Goal: Use online tool/utility: Utilize a website feature to perform a specific function

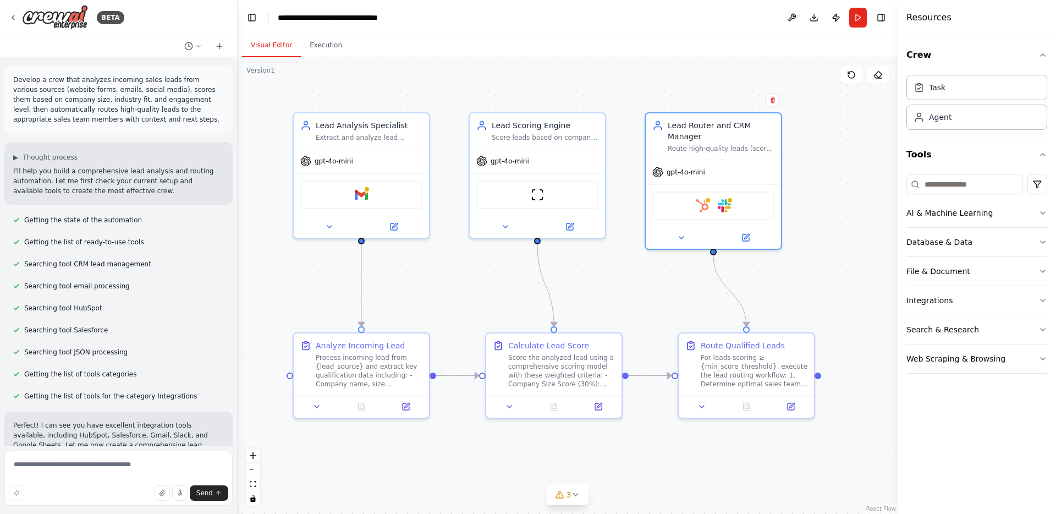
scroll to position [1133, 0]
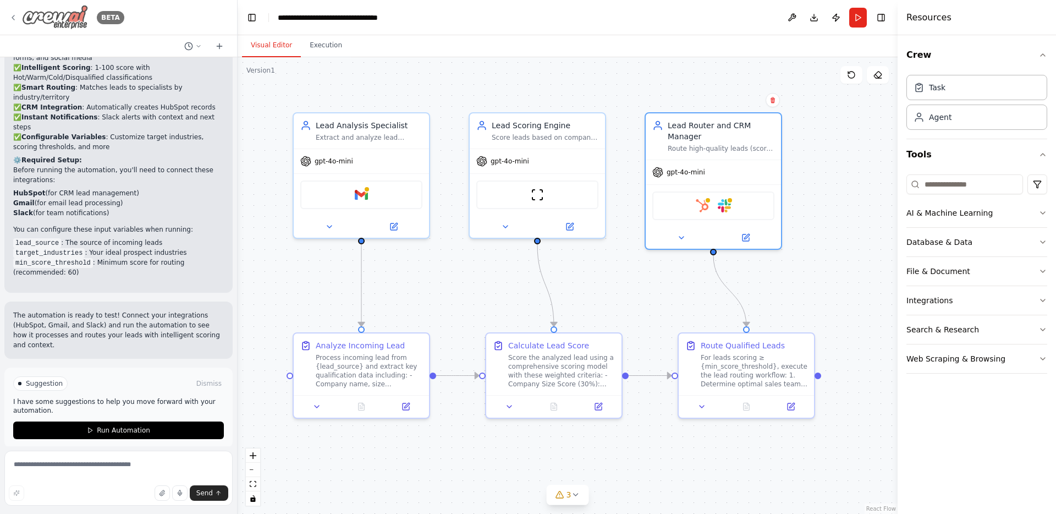
click at [14, 16] on icon at bounding box center [13, 17] width 9 height 9
click at [56, 19] on img at bounding box center [55, 17] width 66 height 25
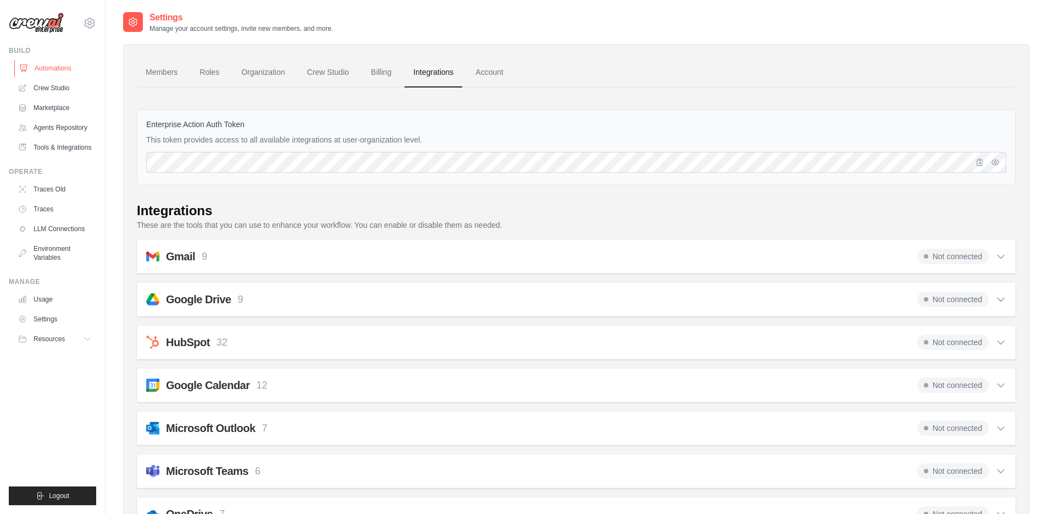
click at [45, 69] on link "Automations" at bounding box center [55, 68] width 83 height 18
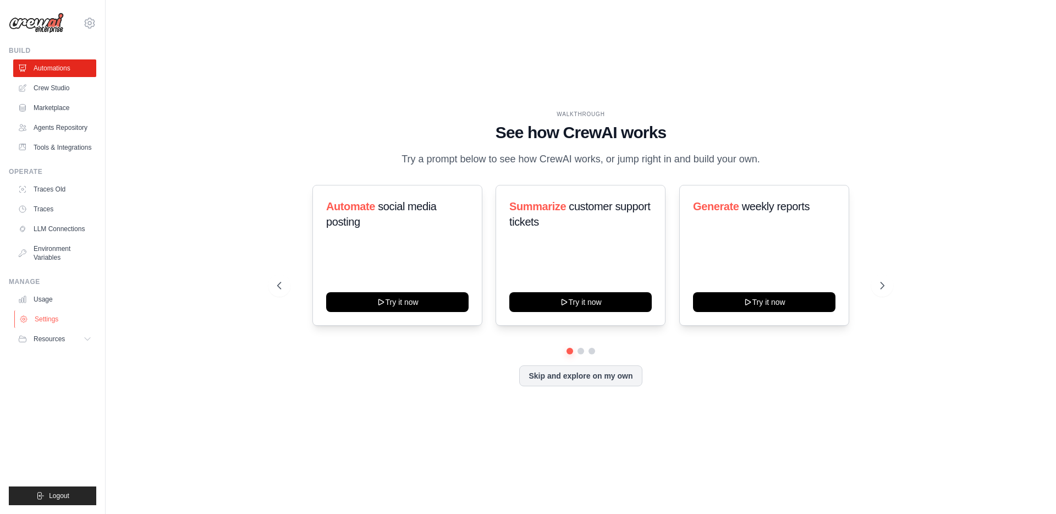
click at [58, 313] on link "Settings" at bounding box center [55, 319] width 83 height 18
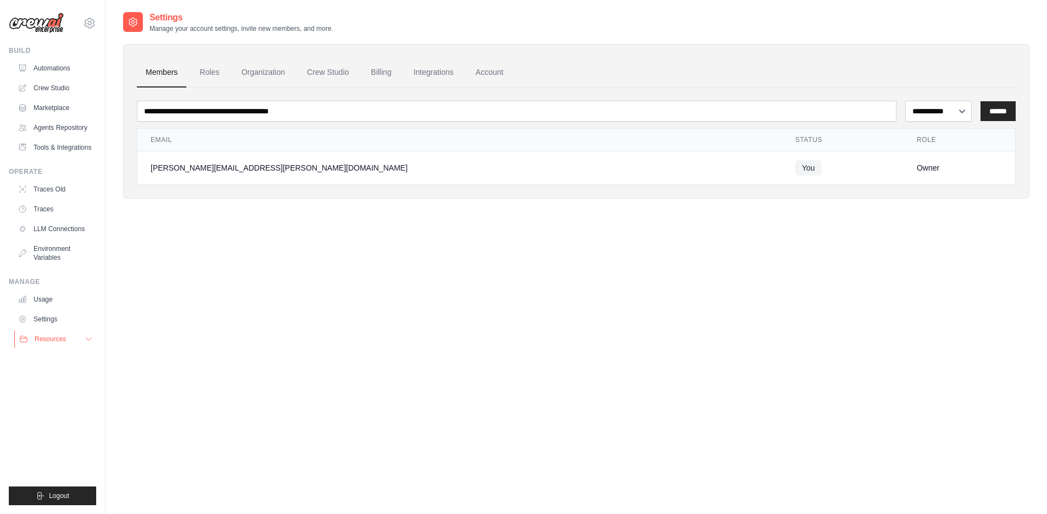
click at [92, 341] on icon at bounding box center [88, 338] width 9 height 9
click at [91, 341] on icon at bounding box center [88, 338] width 9 height 9
click at [367, 75] on link "Billing" at bounding box center [381, 73] width 38 height 30
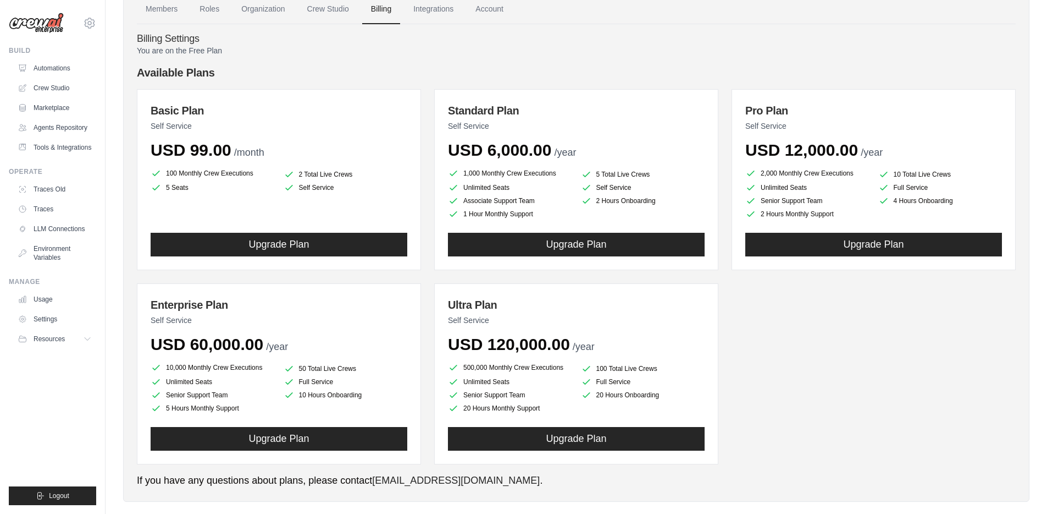
scroll to position [58, 0]
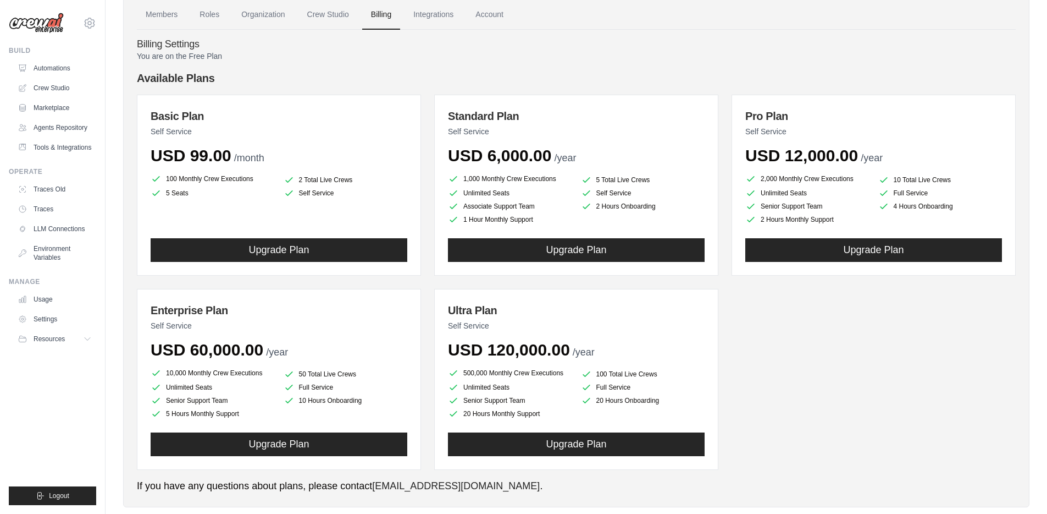
drag, startPoint x: 1050, startPoint y: 88, endPoint x: 1055, endPoint y: 138, distance: 50.3
click at [1047, 138] on html "[PERSON_NAME][EMAIL_ADDRESS][PERSON_NAME][DOMAIN_NAME] Settings Build Automatio…" at bounding box center [523, 238] width 1047 height 593
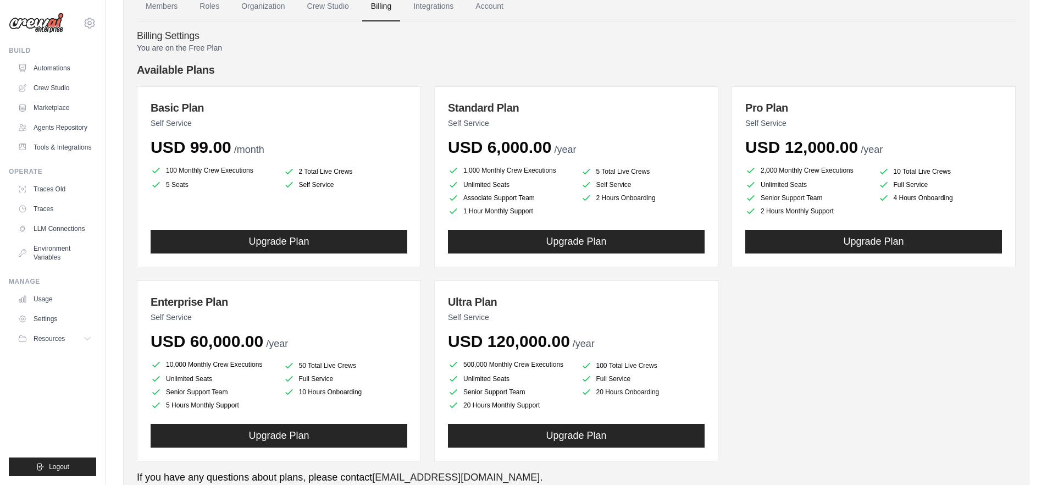
scroll to position [72, 0]
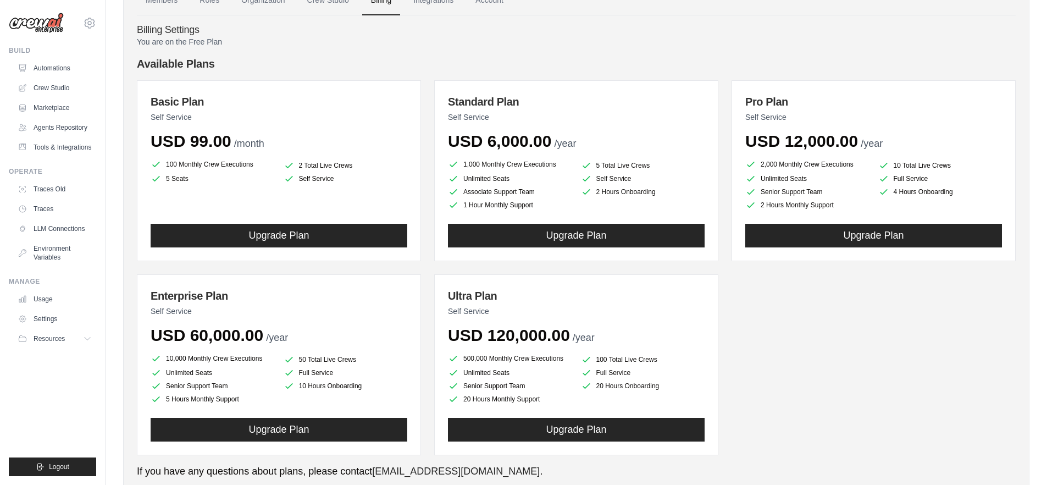
drag, startPoint x: 441, startPoint y: 179, endPoint x: 507, endPoint y: 179, distance: 65.4
click at [507, 179] on div "Standard Plan Self Service USD 6,000.00 /year 1,000 Monthly Crew Executions 5 T…" at bounding box center [576, 170] width 284 height 181
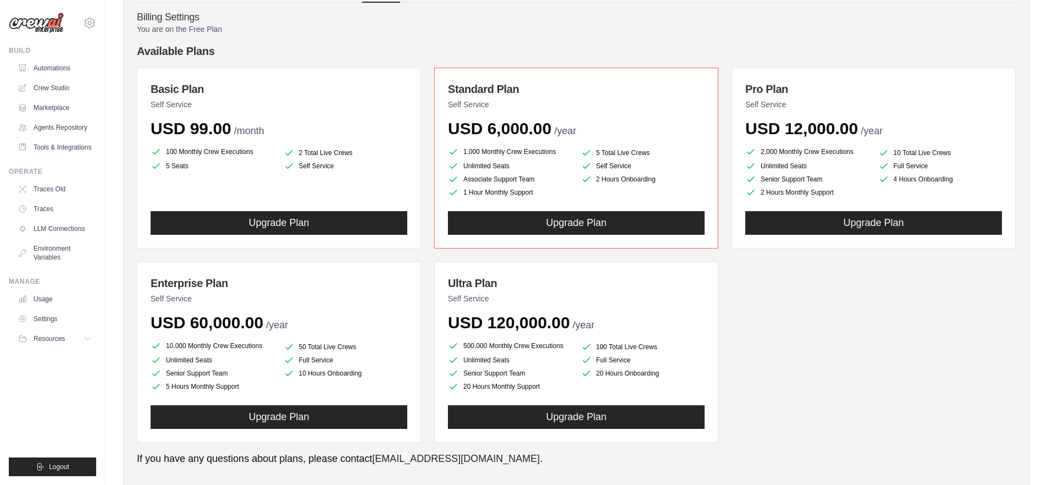
scroll to position [81, 0]
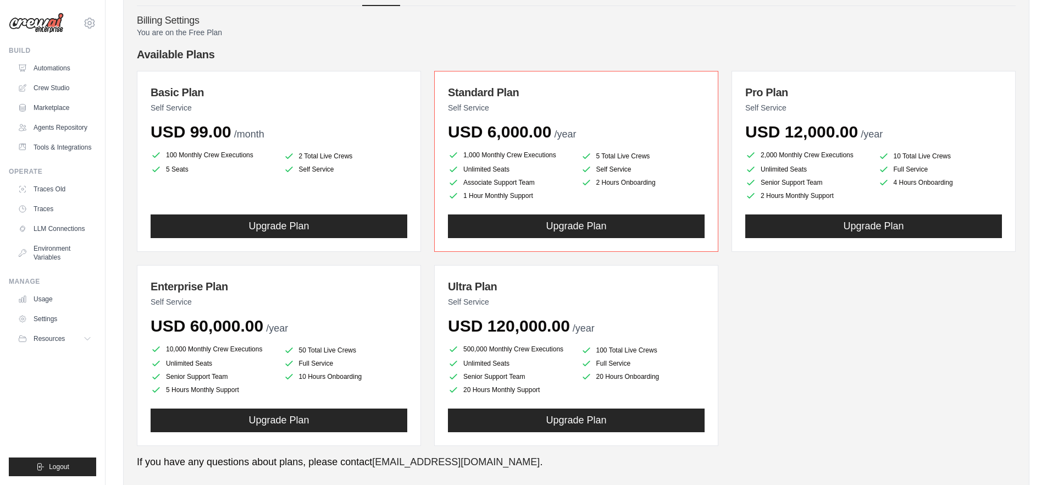
click at [428, 169] on div "Basic Plan Self Service USD 99.00 /month 100 Monthly Crew Executions 2 Total Li…" at bounding box center [576, 258] width 879 height 375
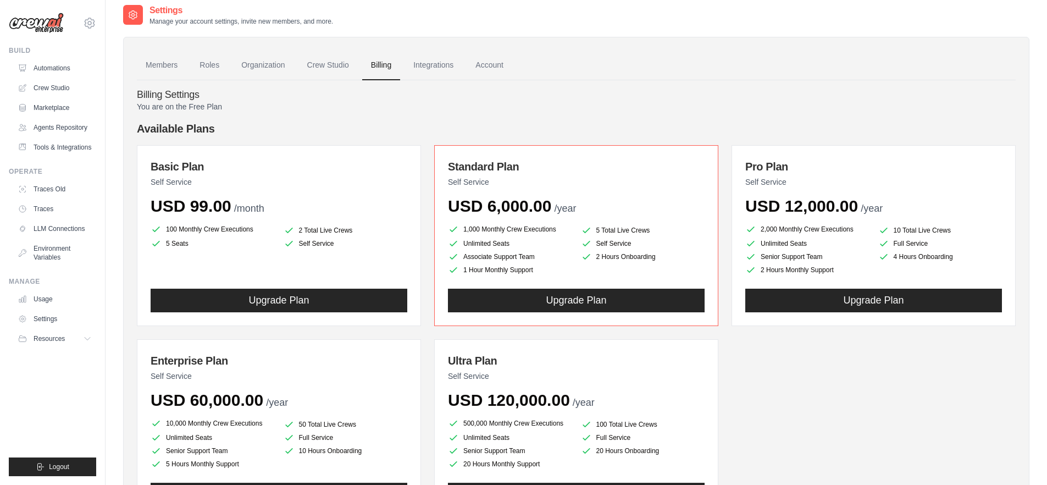
scroll to position [0, 0]
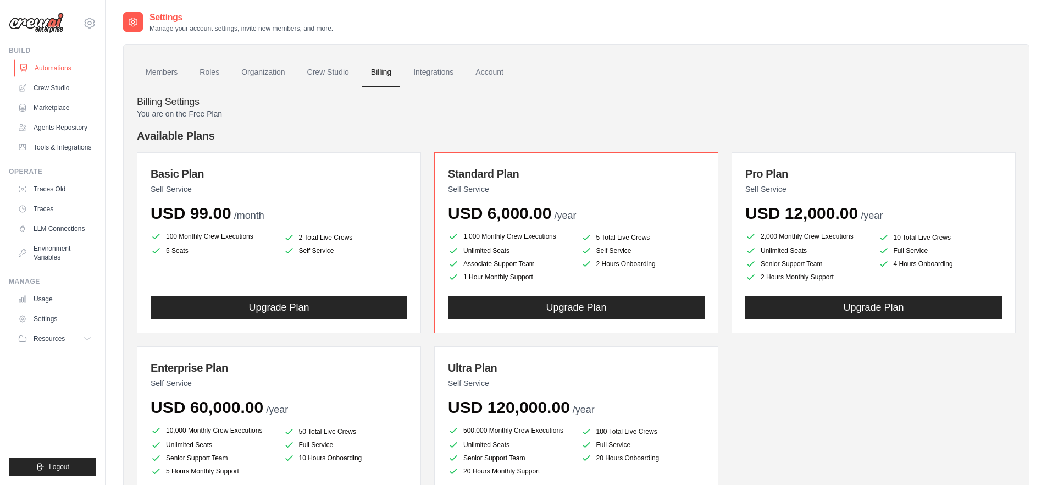
click at [53, 69] on link "Automations" at bounding box center [55, 68] width 83 height 18
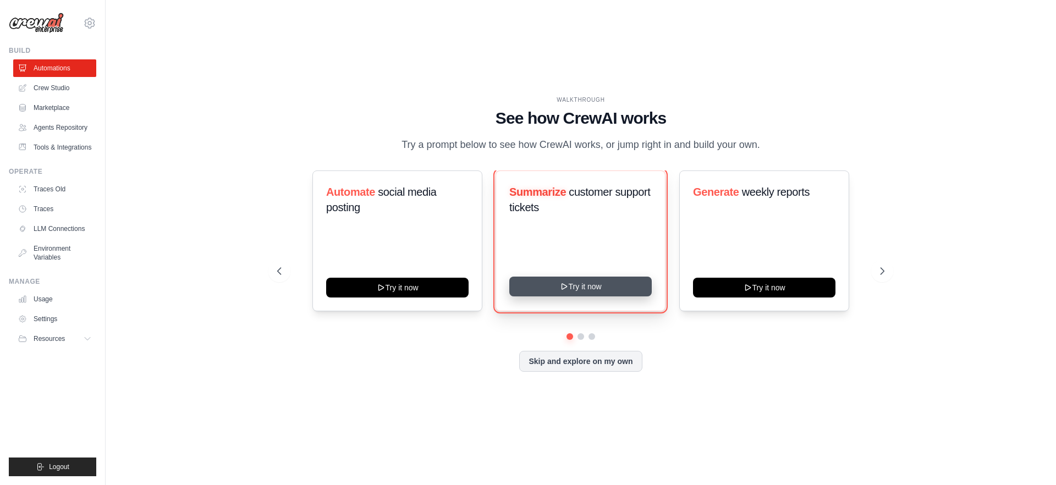
click at [571, 286] on button "Try it now" at bounding box center [580, 287] width 142 height 20
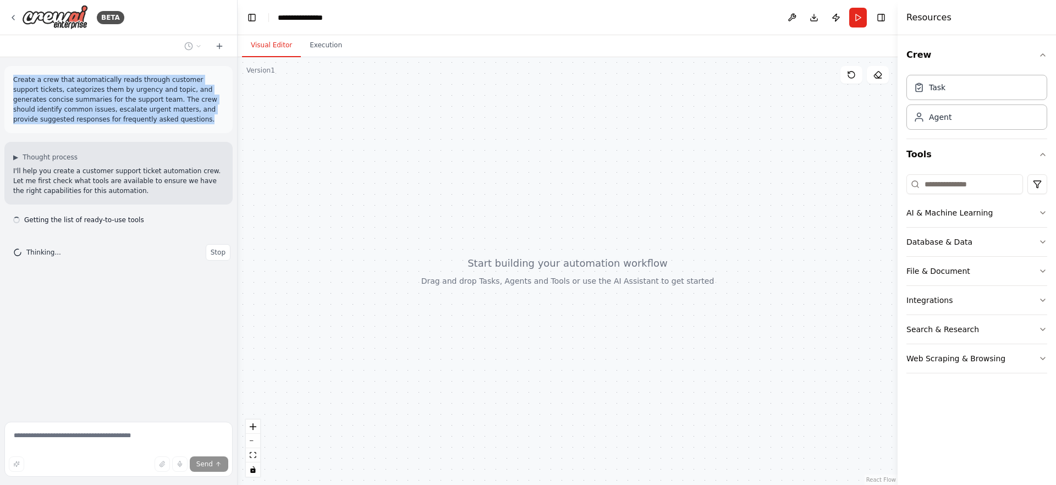
drag, startPoint x: 12, startPoint y: 79, endPoint x: 156, endPoint y: 116, distance: 148.1
click at [156, 116] on div "Create a crew that automatically reads through customer support tickets, catego…" at bounding box center [118, 99] width 228 height 67
click at [156, 116] on p "Create a crew that automatically reads through customer support tickets, catego…" at bounding box center [118, 99] width 211 height 49
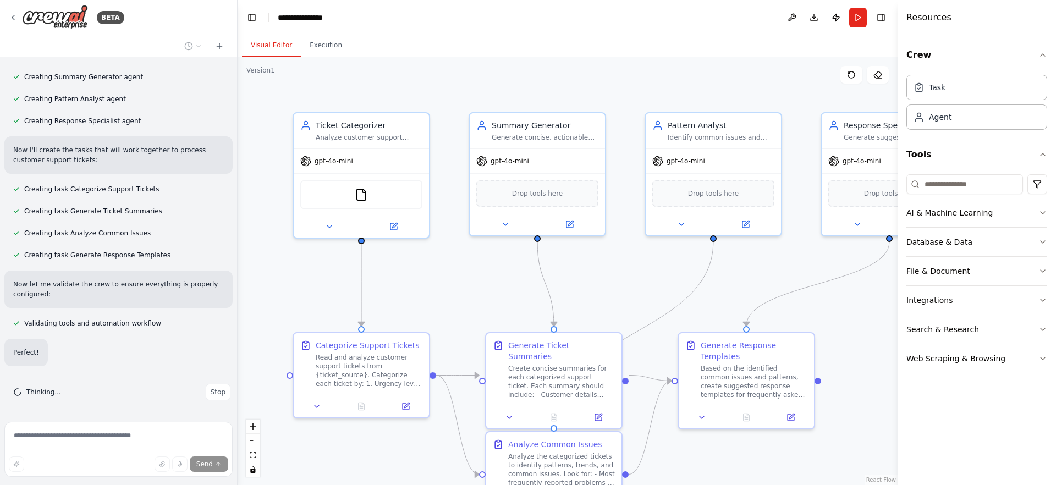
scroll to position [342, 0]
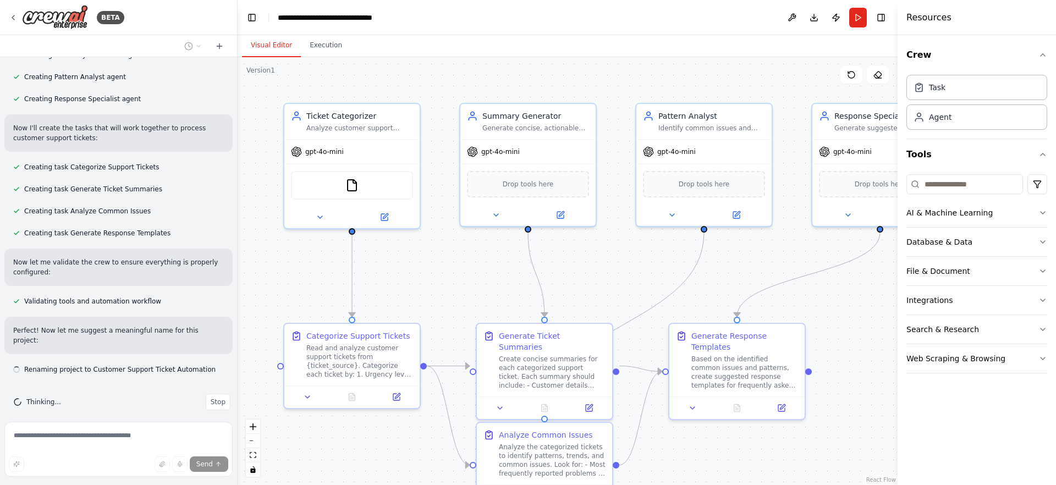
drag, startPoint x: 617, startPoint y: 290, endPoint x: 608, endPoint y: 280, distance: 13.2
click at [608, 280] on div ".deletable-edge-delete-btn { width: 20px; height: 20px; border: 0px solid #ffff…" at bounding box center [568, 271] width 660 height 428
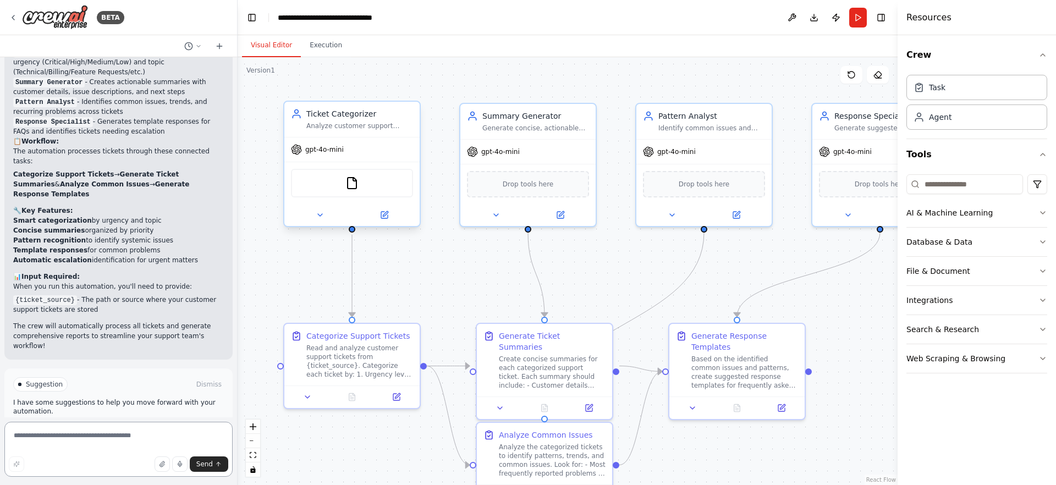
scroll to position [741, 0]
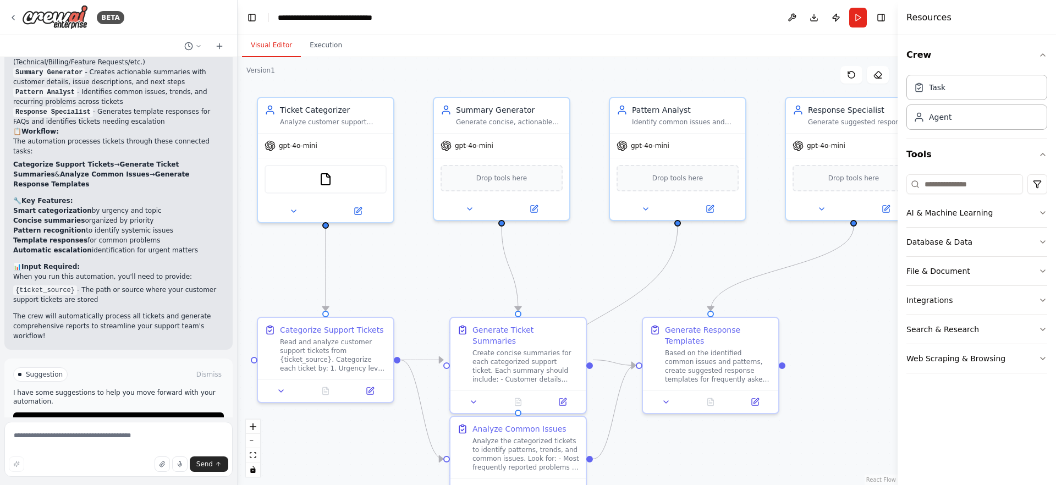
drag, startPoint x: 615, startPoint y: 269, endPoint x: 588, endPoint y: 263, distance: 27.7
click at [588, 263] on div ".deletable-edge-delete-btn { width: 20px; height: 20px; border: 0px solid #ffff…" at bounding box center [568, 271] width 660 height 428
click at [938, 302] on div "Integrations" at bounding box center [929, 300] width 46 height 11
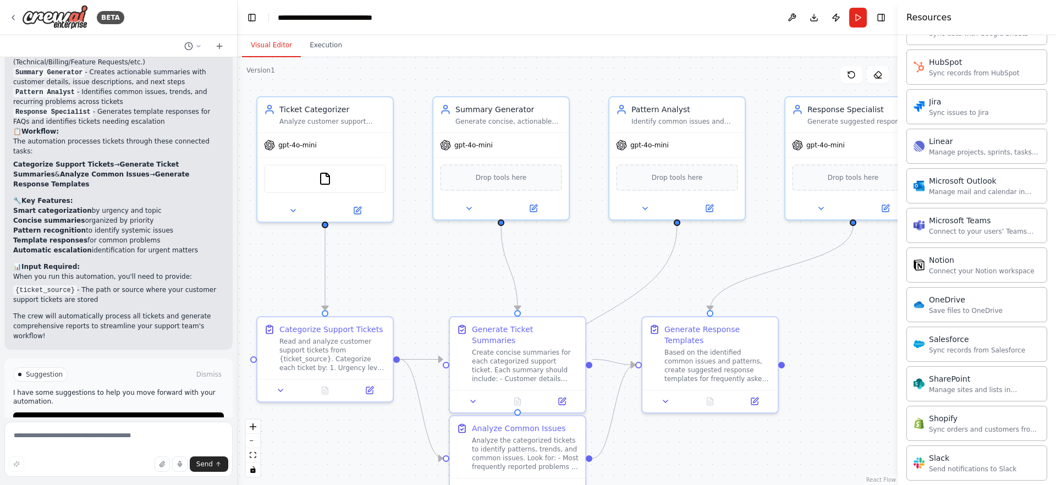
scroll to position [511, 0]
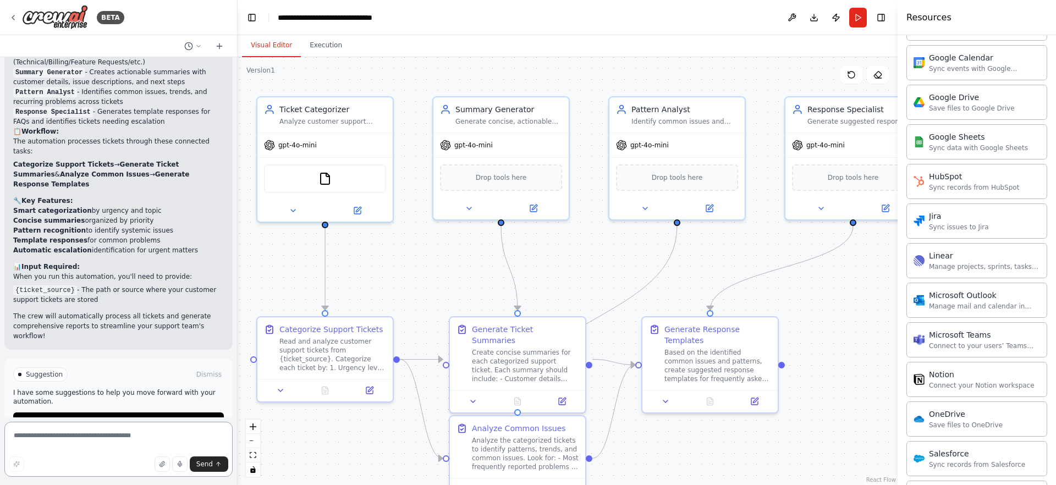
click at [49, 429] on textarea at bounding box center [118, 449] width 228 height 55
click at [304, 146] on span "gpt-4o-mini" at bounding box center [297, 143] width 38 height 9
click at [296, 208] on icon at bounding box center [293, 208] width 9 height 9
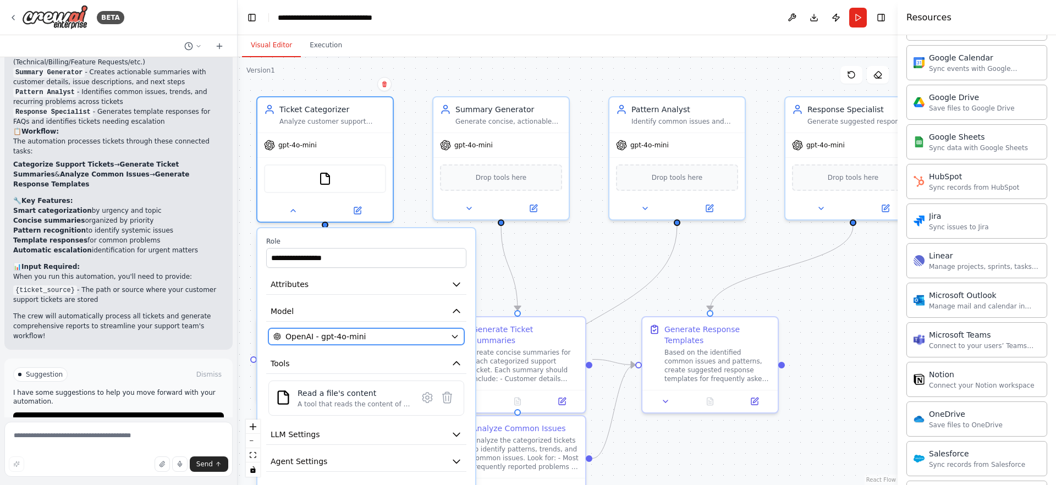
click at [460, 333] on button "OpenAI - gpt-4o-mini" at bounding box center [366, 336] width 196 height 16
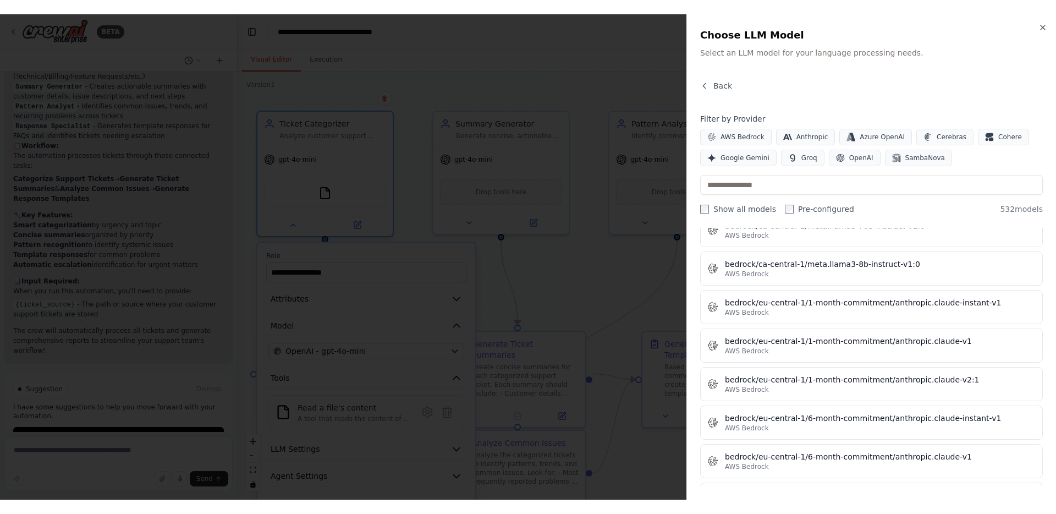
scroll to position [0, 0]
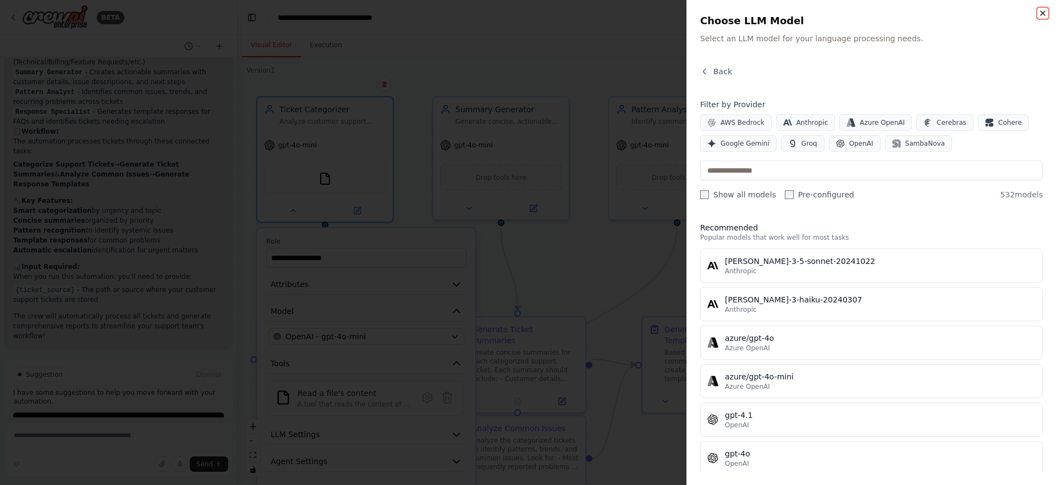
click at [1042, 15] on icon "button" at bounding box center [1042, 13] width 9 height 9
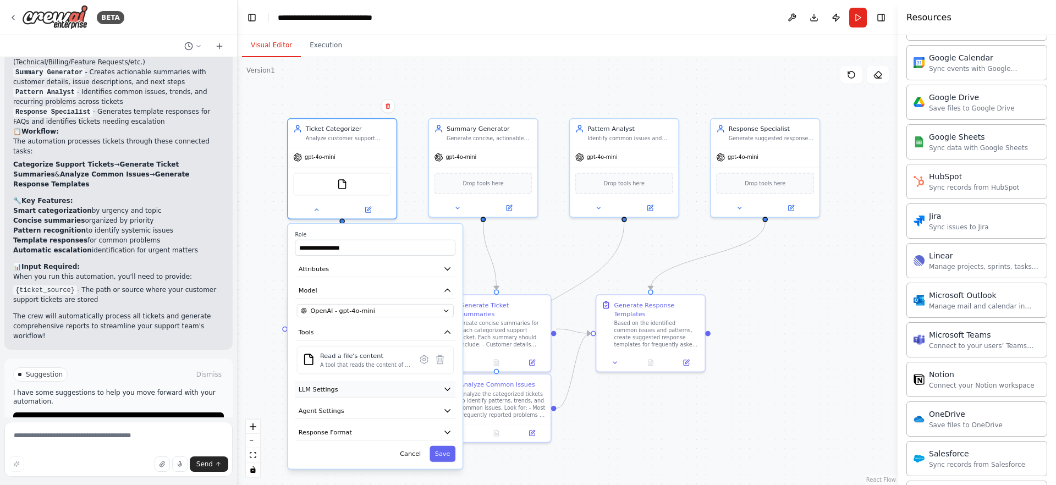
click at [336, 390] on span "LLM Settings" at bounding box center [319, 389] width 40 height 9
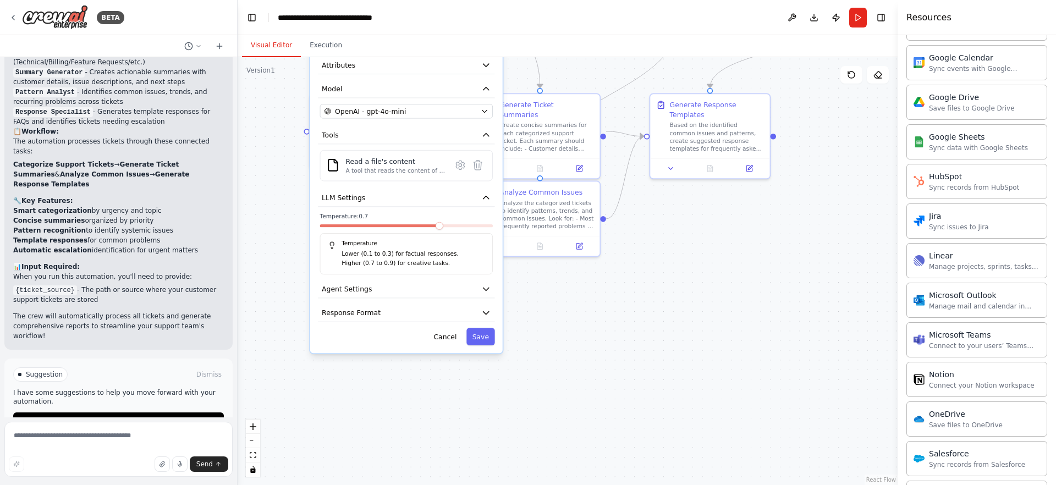
drag, startPoint x: 665, startPoint y: 388, endPoint x: 693, endPoint y: 209, distance: 180.9
click at [693, 209] on div "**********" at bounding box center [568, 271] width 660 height 428
click at [453, 281] on button "Agent Settings" at bounding box center [406, 289] width 177 height 18
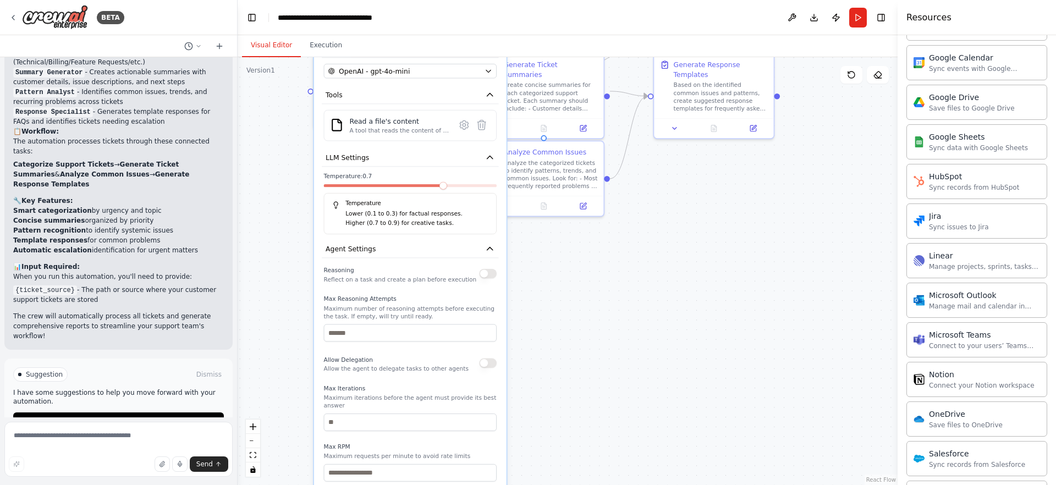
drag, startPoint x: 620, startPoint y: 322, endPoint x: 625, endPoint y: 266, distance: 56.3
click at [625, 266] on div "**********" at bounding box center [568, 271] width 660 height 428
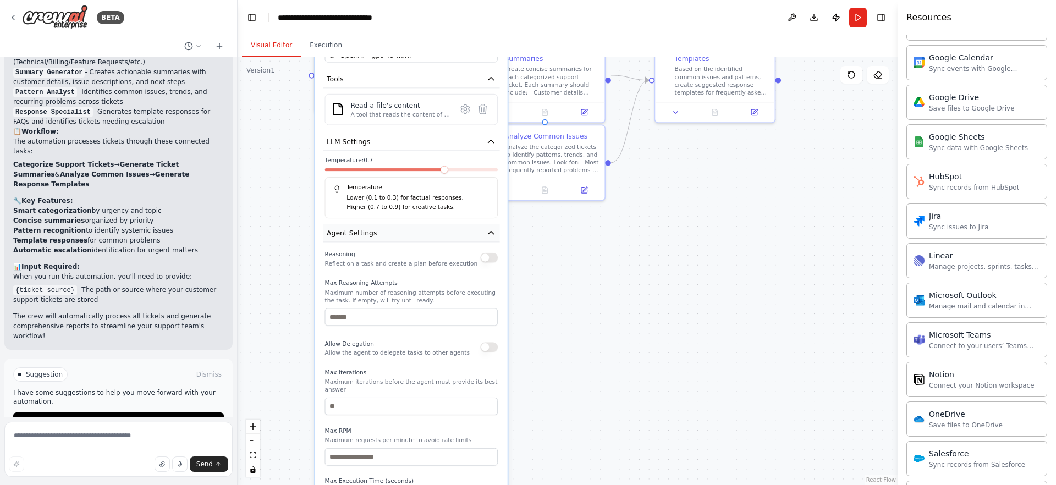
click at [425, 236] on button "Agent Settings" at bounding box center [411, 233] width 177 height 18
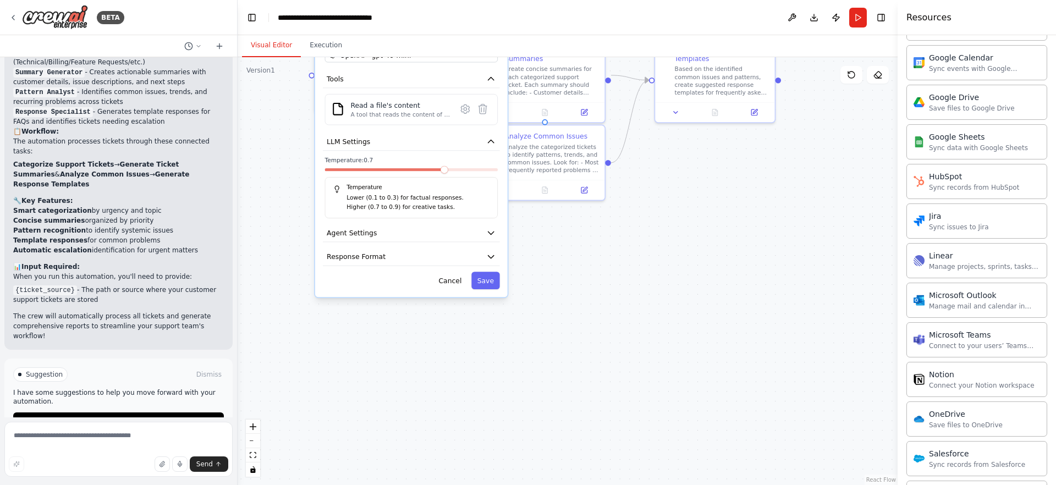
click at [421, 268] on div "**********" at bounding box center [411, 128] width 192 height 338
click at [423, 261] on button "Response Format" at bounding box center [411, 257] width 177 height 18
click at [491, 252] on icon "button" at bounding box center [491, 257] width 10 height 10
click at [489, 256] on icon "button" at bounding box center [490, 256] width 5 height 3
click at [577, 243] on div "**********" at bounding box center [568, 271] width 660 height 428
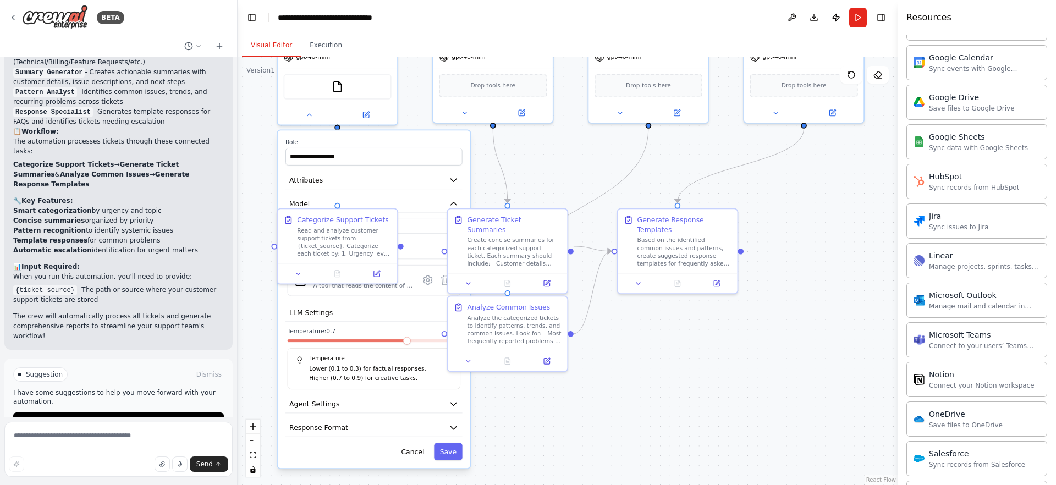
drag, startPoint x: 710, startPoint y: 184, endPoint x: 666, endPoint y: 371, distance: 192.4
click at [666, 371] on div "**********" at bounding box center [568, 271] width 660 height 428
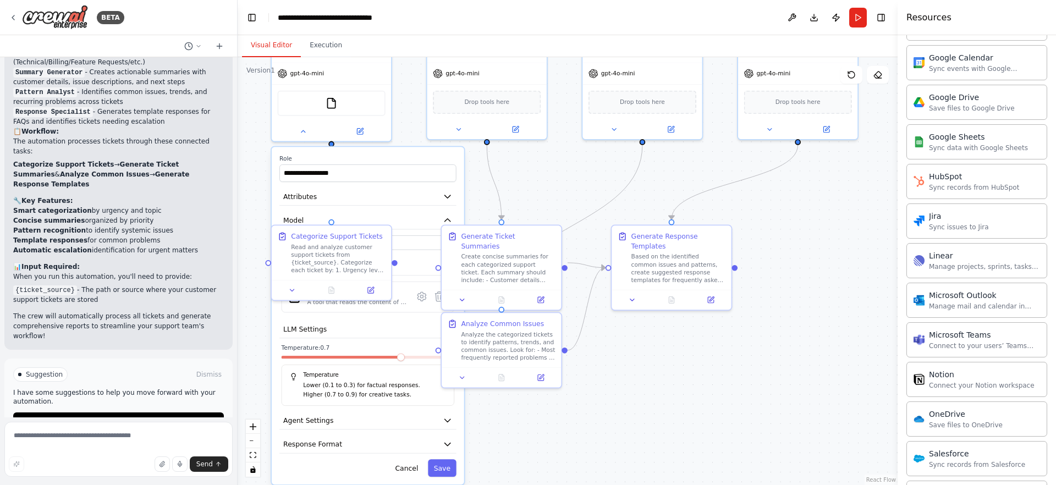
click at [531, 170] on div "**********" at bounding box center [568, 271] width 660 height 428
click at [778, 215] on div "**********" at bounding box center [568, 271] width 660 height 428
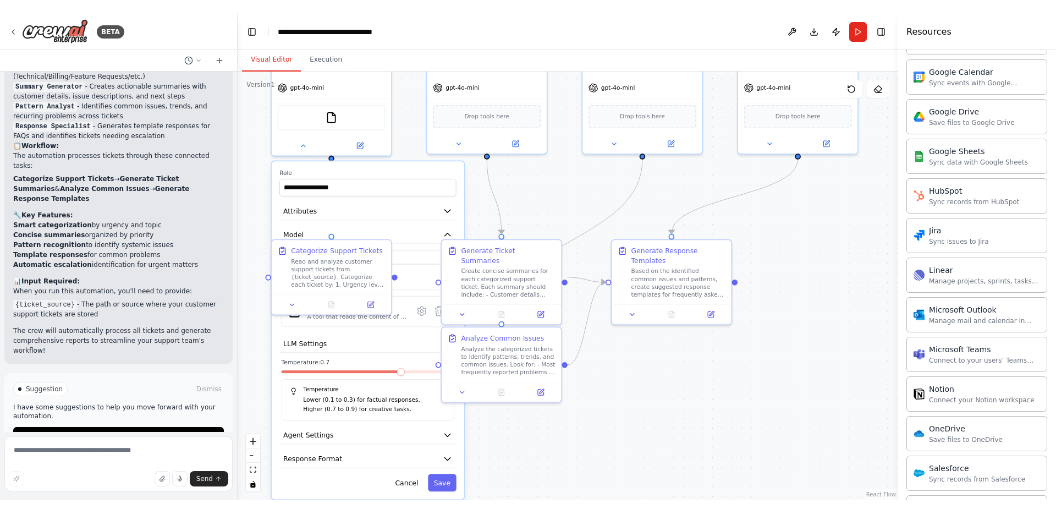
scroll to position [713, 0]
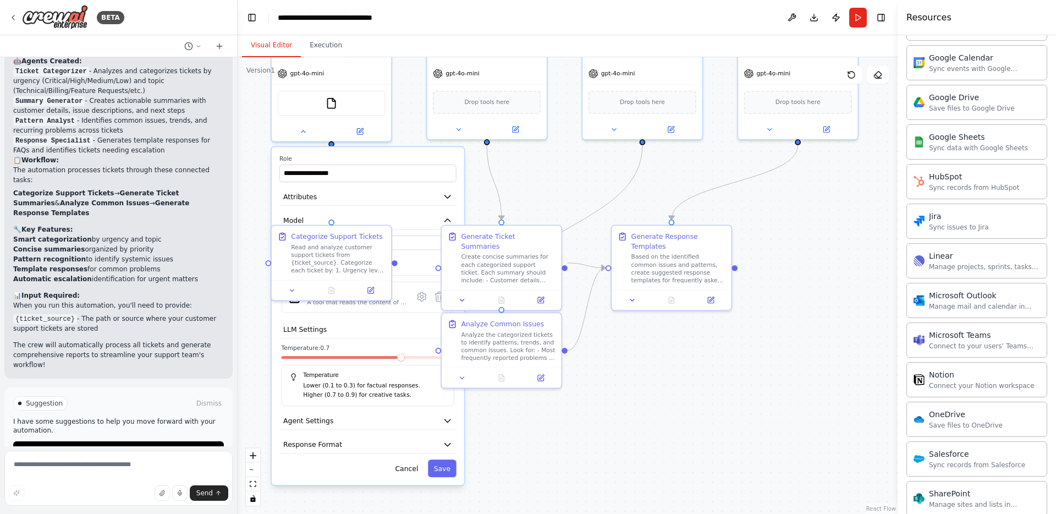
click at [560, 195] on div "**********" at bounding box center [568, 285] width 660 height 456
click at [406, 466] on button "Cancel" at bounding box center [406, 468] width 35 height 18
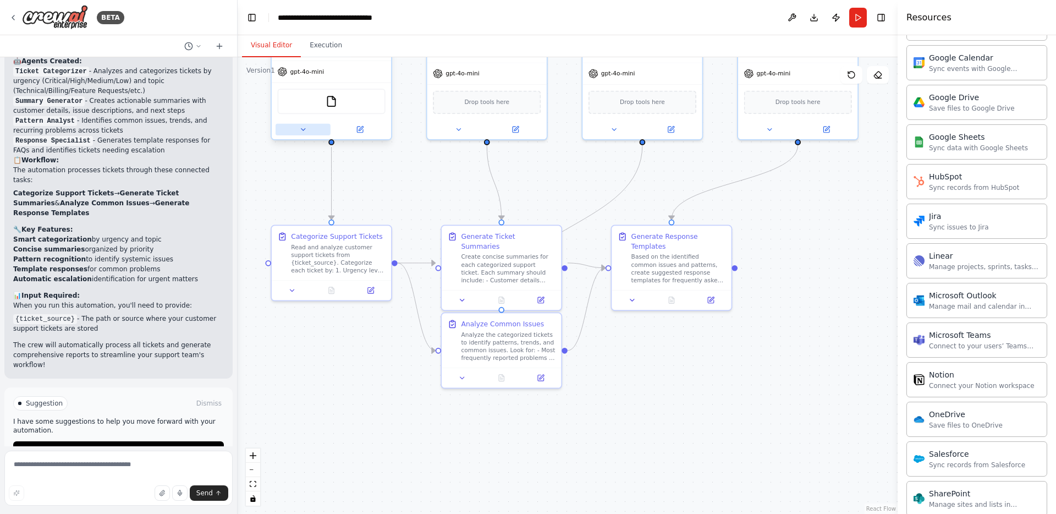
click at [295, 129] on button at bounding box center [302, 130] width 55 height 12
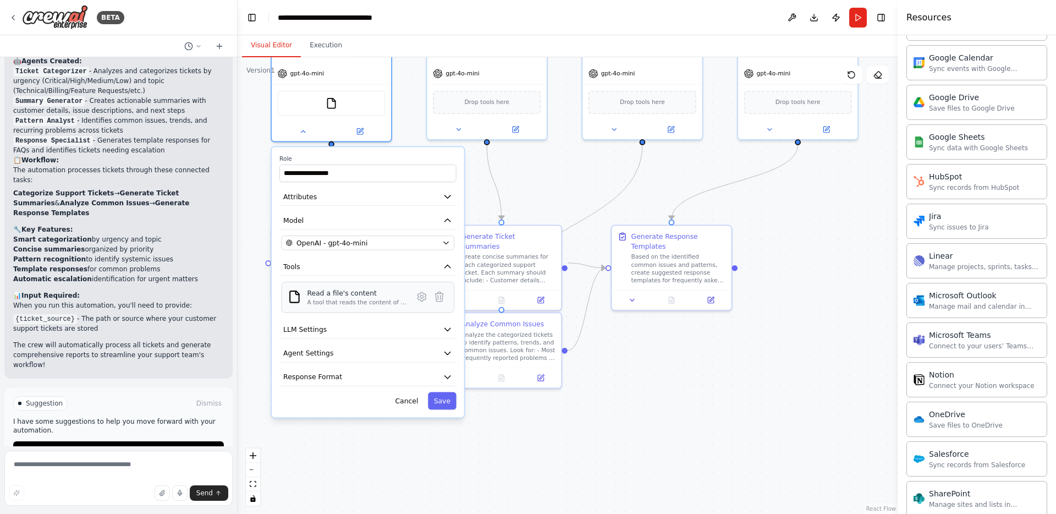
click at [347, 293] on div "Read a file's content" at bounding box center [357, 293] width 100 height 10
click at [423, 292] on icon at bounding box center [422, 297] width 12 height 12
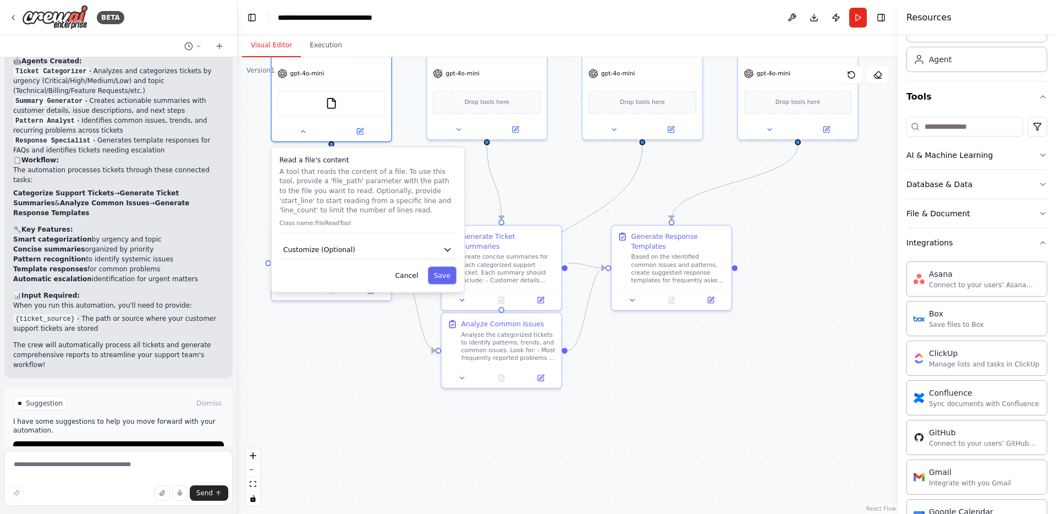
scroll to position [0, 0]
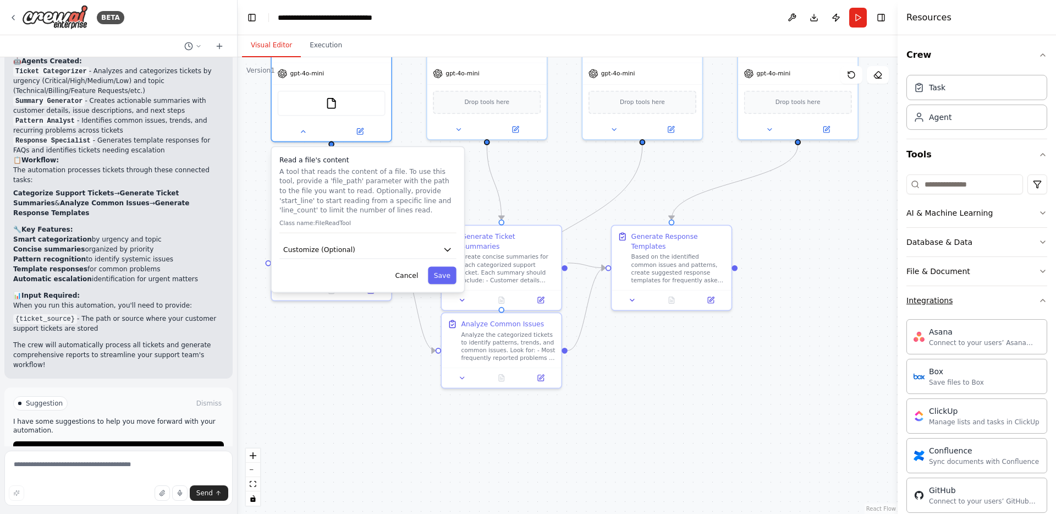
click at [1015, 298] on button "Integrations" at bounding box center [976, 300] width 141 height 29
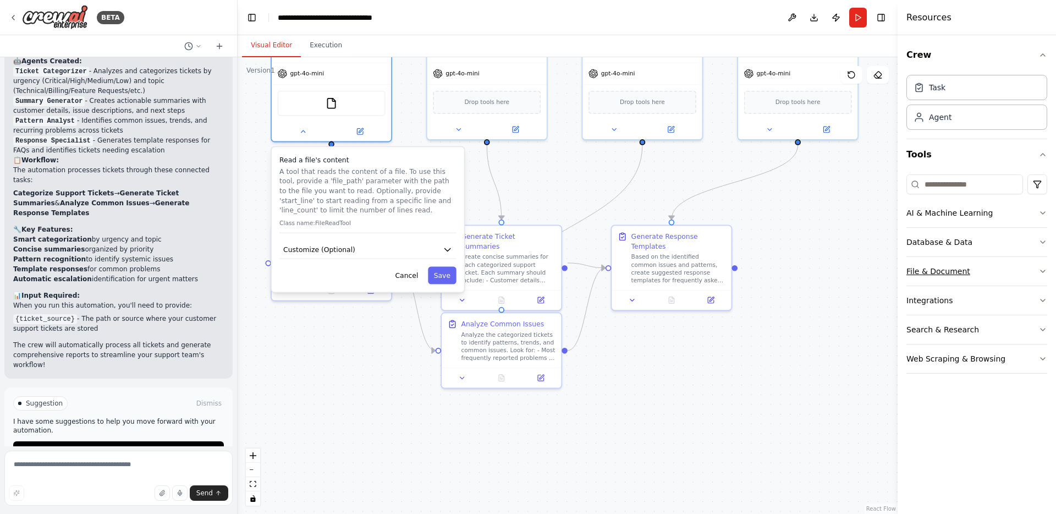
click at [970, 276] on button "File & Document" at bounding box center [976, 271] width 141 height 29
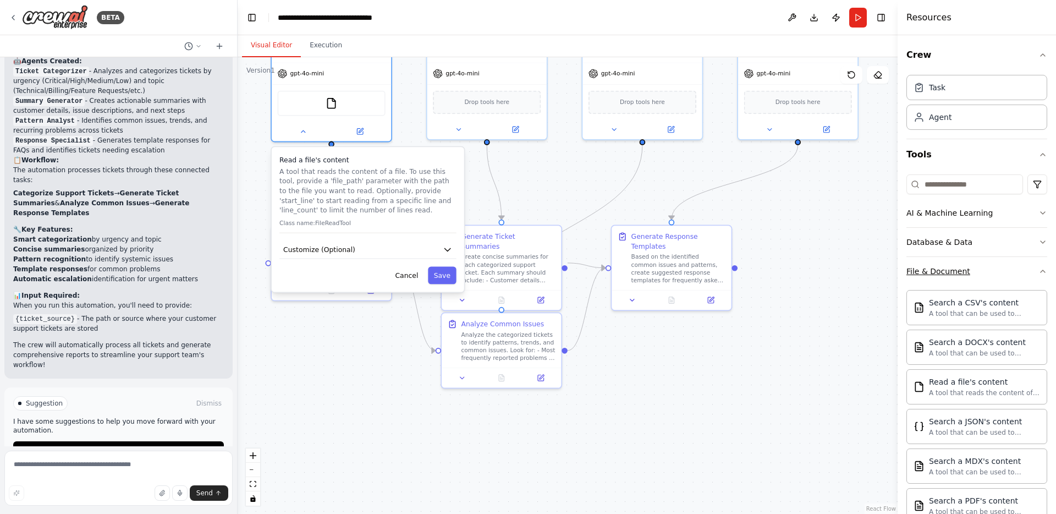
click at [959, 274] on div "File & Document" at bounding box center [938, 271] width 64 height 11
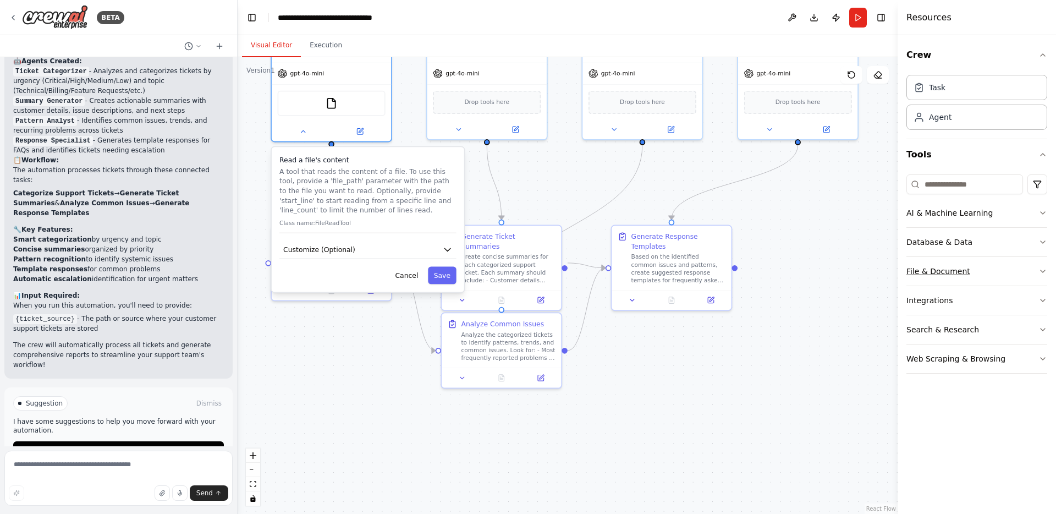
click at [942, 274] on div "File & Document" at bounding box center [938, 271] width 64 height 11
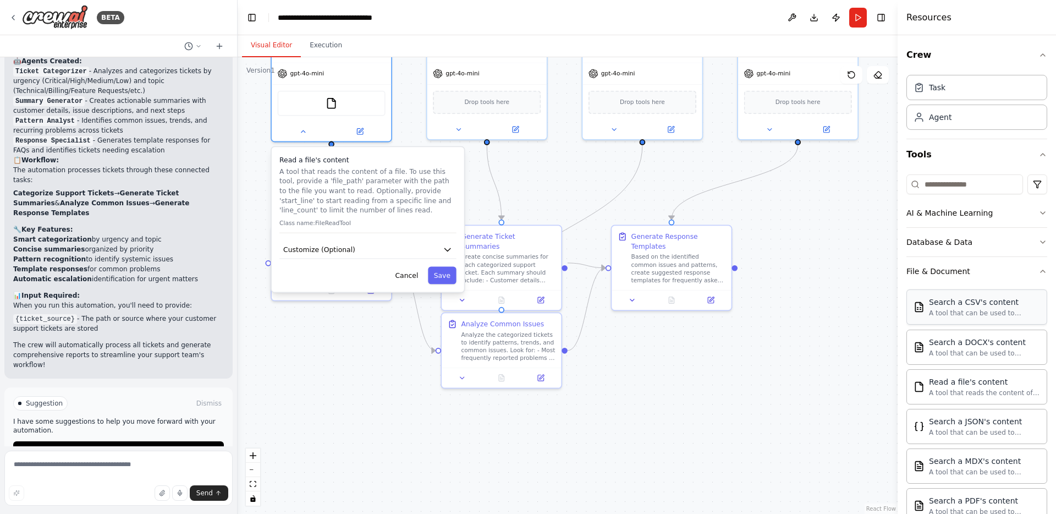
click at [932, 297] on div "Search a CSV's content" at bounding box center [984, 301] width 111 height 11
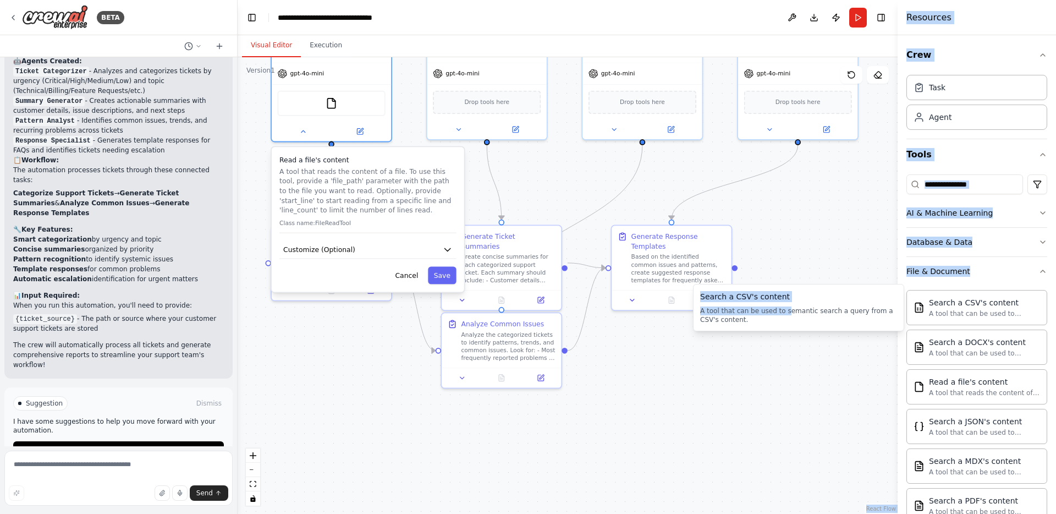
drag, startPoint x: 786, startPoint y: 309, endPoint x: 676, endPoint y: 381, distance: 131.4
click at [946, 303] on div "Search a CSV's content" at bounding box center [984, 301] width 111 height 11
click at [1006, 312] on div "A tool that can be used to semantic search a query from a CSV's content." at bounding box center [984, 312] width 111 height 9
click at [788, 340] on div ".deletable-edge-delete-btn { width: 20px; height: 20px; border: 0px solid #ffff…" at bounding box center [568, 285] width 660 height 456
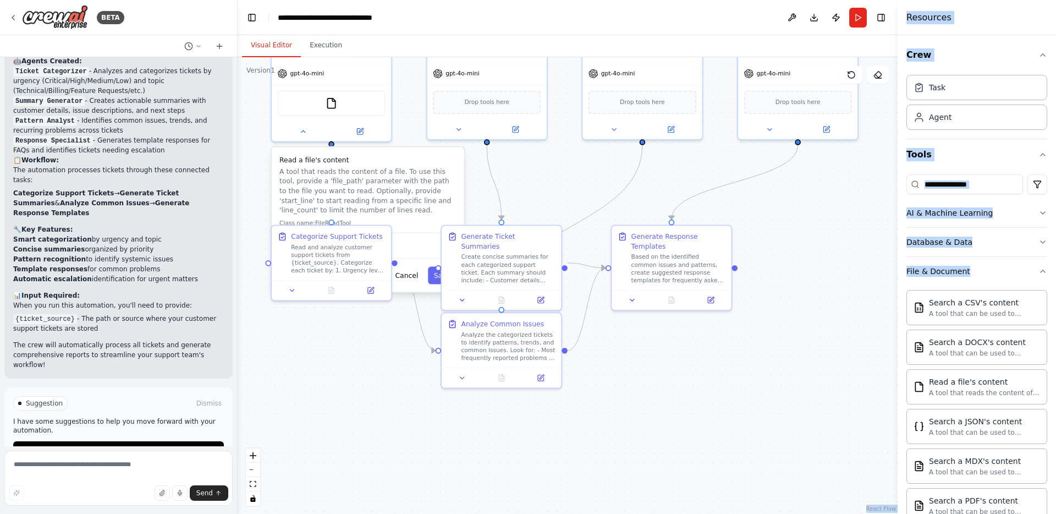
click at [808, 279] on div ".deletable-edge-delete-btn { width: 20px; height: 20px; border: 0px solid #ffff…" at bounding box center [568, 285] width 660 height 456
click at [985, 157] on button "Tools" at bounding box center [976, 154] width 141 height 31
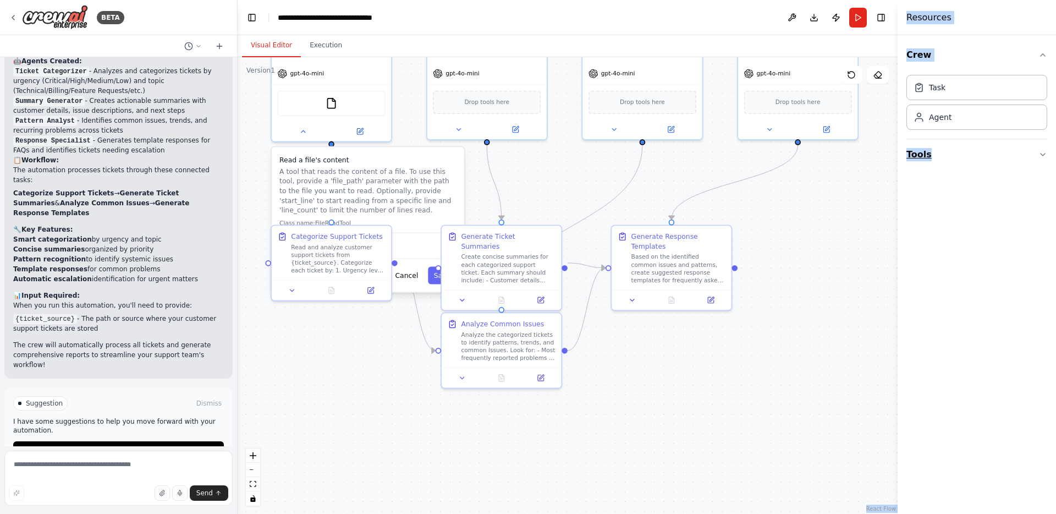
click at [978, 153] on button "Tools" at bounding box center [976, 154] width 141 height 31
click at [966, 135] on div "Task Agent" at bounding box center [976, 104] width 141 height 68
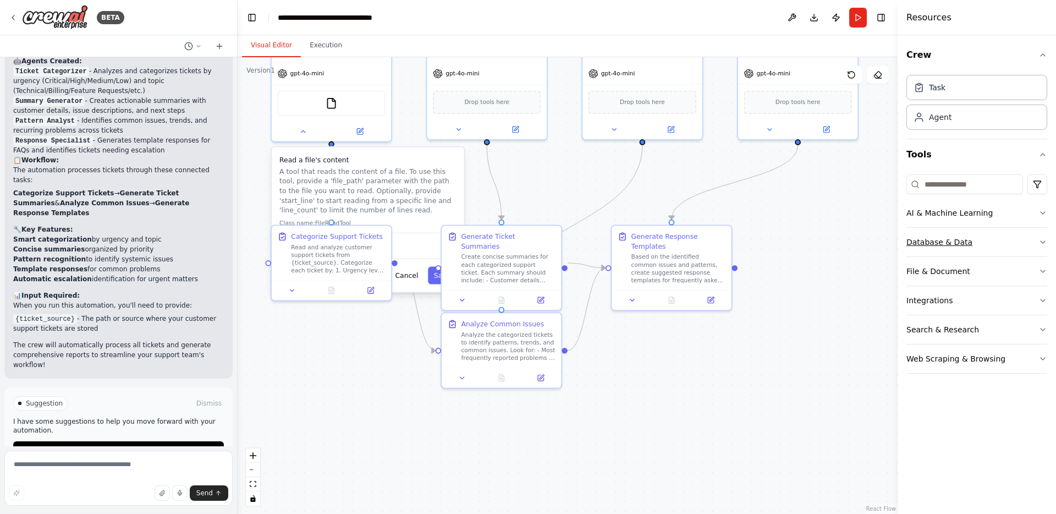
click at [945, 241] on div "Database & Data" at bounding box center [939, 241] width 66 height 11
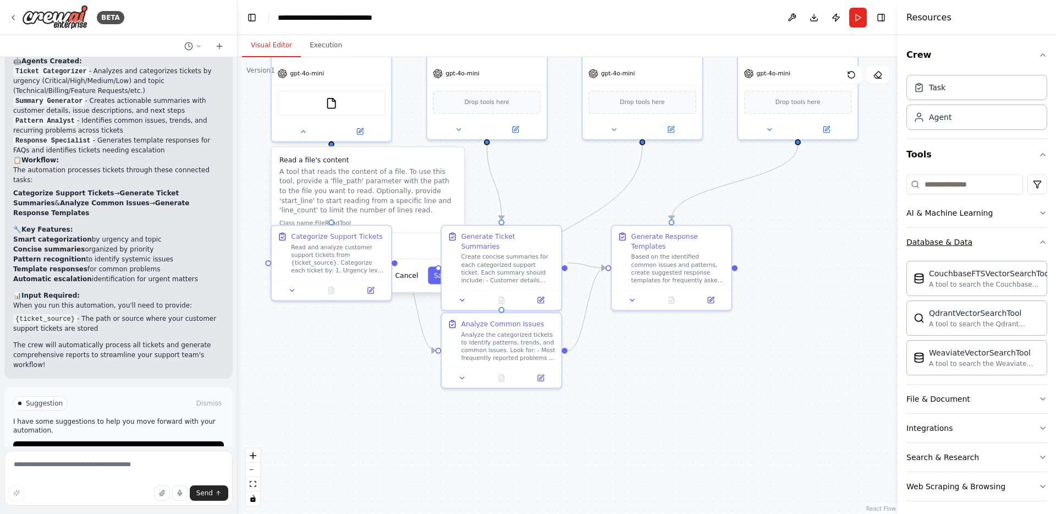
click at [946, 238] on div "Database & Data" at bounding box center [939, 241] width 66 height 11
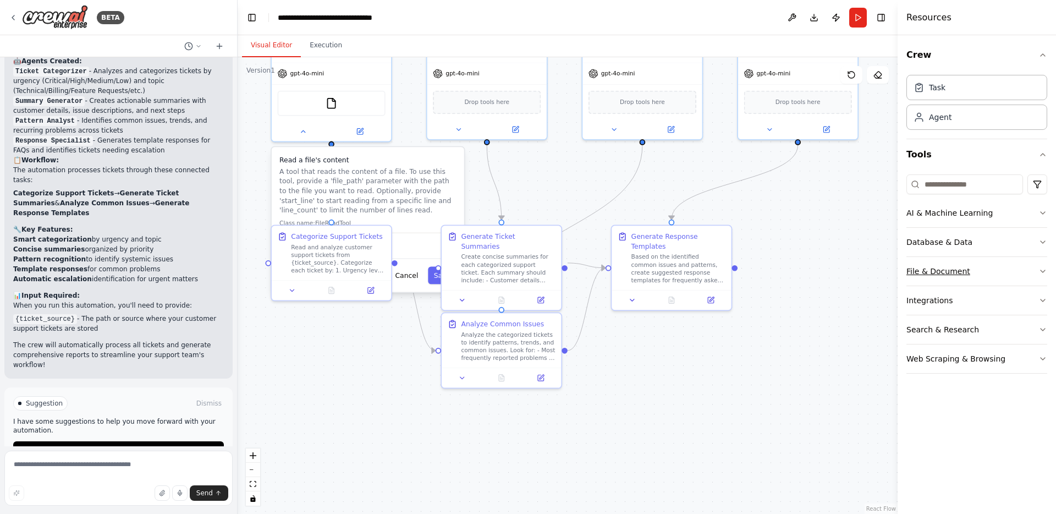
click at [942, 268] on div "File & Document" at bounding box center [938, 271] width 64 height 11
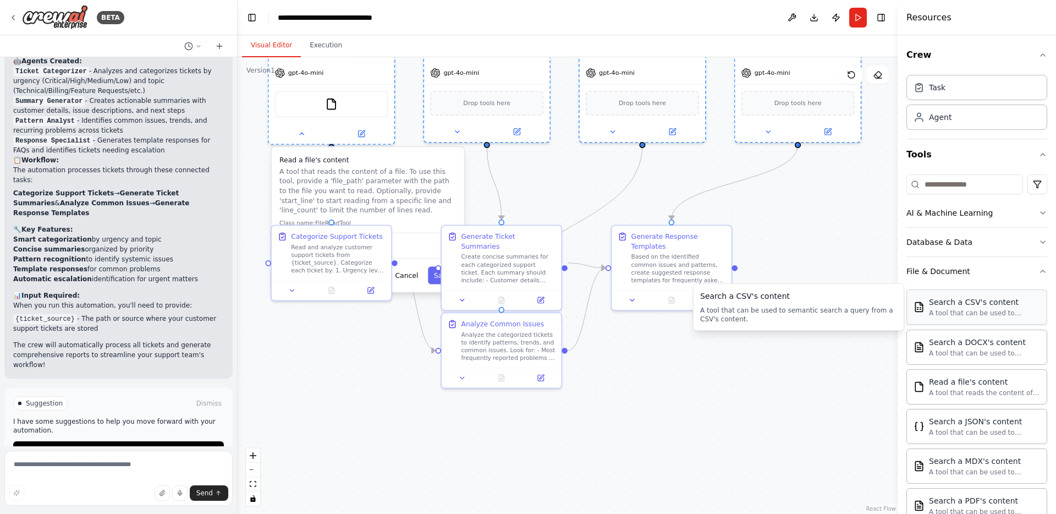
click at [645, 369] on div ".deletable-edge-delete-btn { width: 20px; height: 20px; border: 0px solid #ffff…" at bounding box center [568, 285] width 660 height 456
click at [951, 310] on div "A tool that can be used to semantic search a query from a CSV's content." at bounding box center [984, 312] width 111 height 9
click at [938, 301] on div "Search a CSV's content" at bounding box center [984, 301] width 111 height 11
click at [937, 306] on div "Search a CSV's content" at bounding box center [984, 301] width 111 height 11
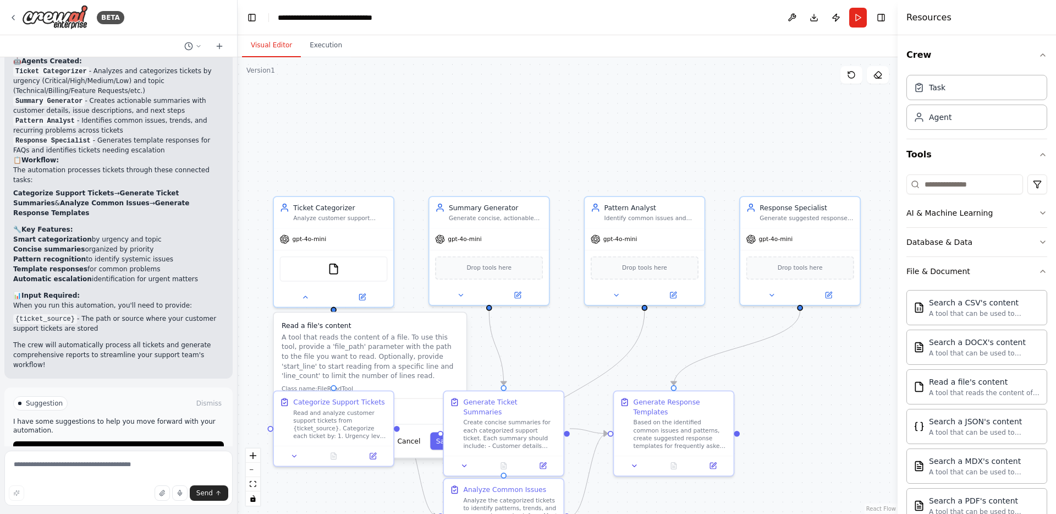
drag, startPoint x: 807, startPoint y: 227, endPoint x: 809, endPoint y: 392, distance: 165.5
click at [809, 392] on div ".deletable-edge-delete-btn { width: 20px; height: 20px; border: 0px solid #ffff…" at bounding box center [568, 285] width 660 height 456
click at [366, 351] on p "A tool that reads the content of a file. To use this tool, provide a 'file_path…" at bounding box center [369, 356] width 177 height 48
click at [415, 439] on button "Cancel" at bounding box center [408, 441] width 35 height 18
click at [399, 441] on button "Cancel" at bounding box center [408, 441] width 35 height 18
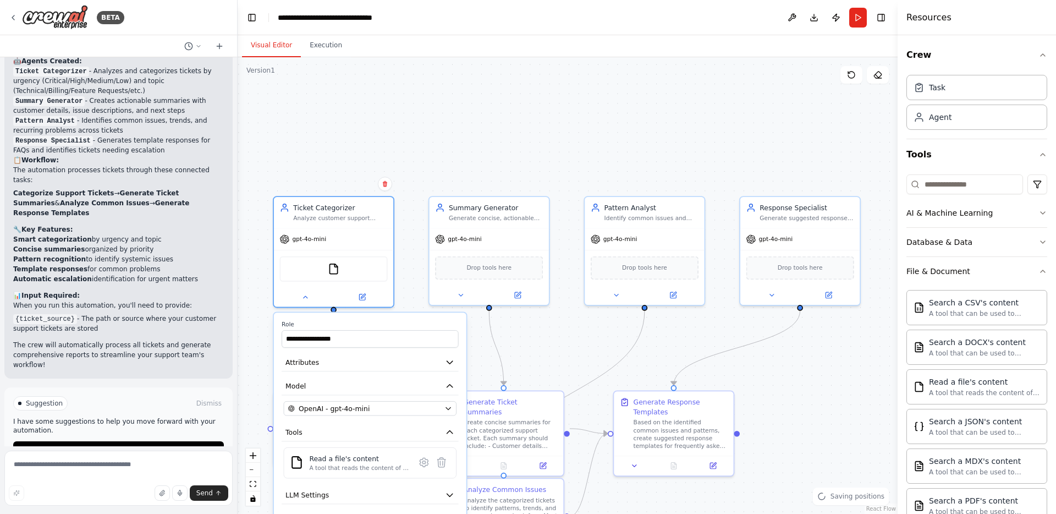
click at [459, 160] on div "**********" at bounding box center [568, 285] width 660 height 456
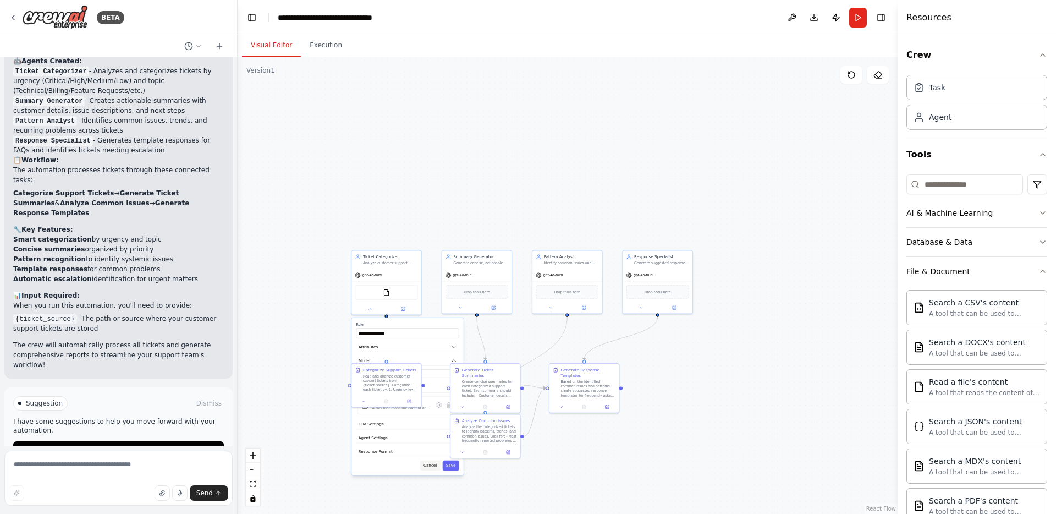
click at [430, 467] on button "Cancel" at bounding box center [430, 465] width 20 height 10
click at [810, 365] on div ".deletable-edge-delete-btn { width: 20px; height: 20px; border: 0px solid #ffff…" at bounding box center [568, 285] width 660 height 456
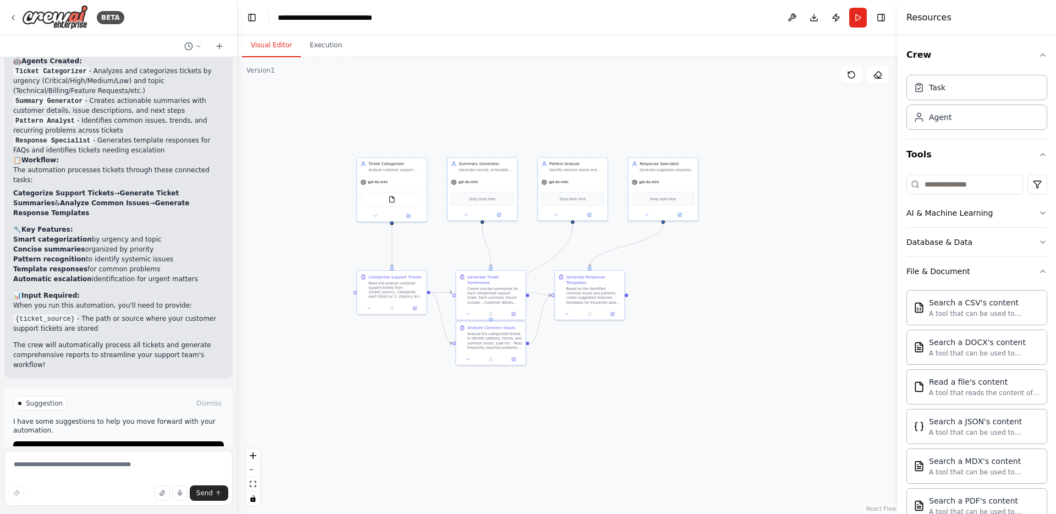
drag, startPoint x: 703, startPoint y: 376, endPoint x: 707, endPoint y: 270, distance: 105.1
click at [707, 270] on div ".deletable-edge-delete-btn { width: 20px; height: 20px; border: 0px solid #ffff…" at bounding box center [568, 285] width 660 height 456
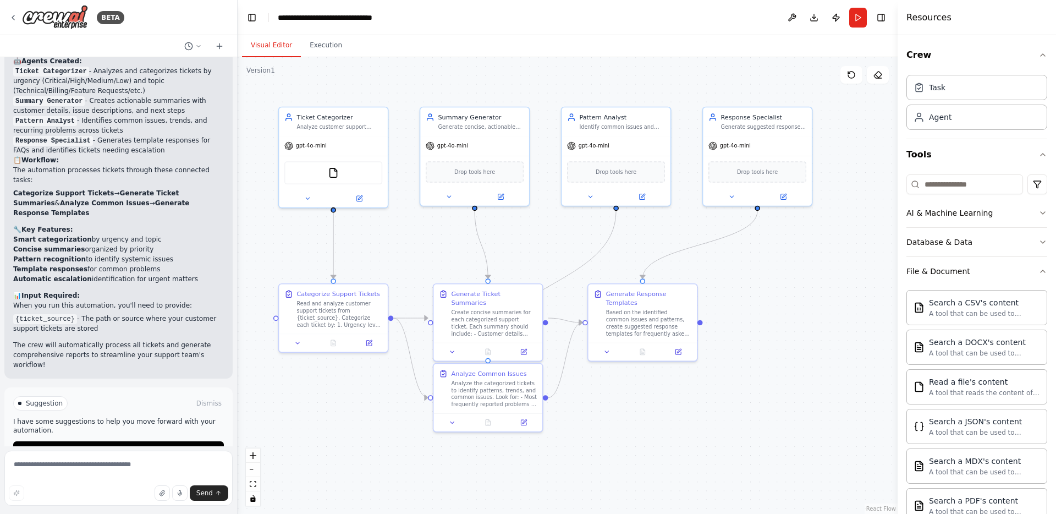
drag, startPoint x: 421, startPoint y: 205, endPoint x: 543, endPoint y: 243, distance: 128.5
click at [543, 243] on div ".deletable-edge-delete-btn { width: 20px; height: 20px; border: 0px solid #ffff…" at bounding box center [568, 285] width 660 height 456
